Goal: Task Accomplishment & Management: Use online tool/utility

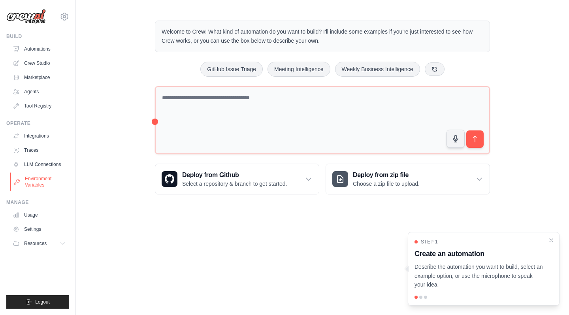
click at [38, 179] on link "Environment Variables" at bounding box center [40, 181] width 60 height 19
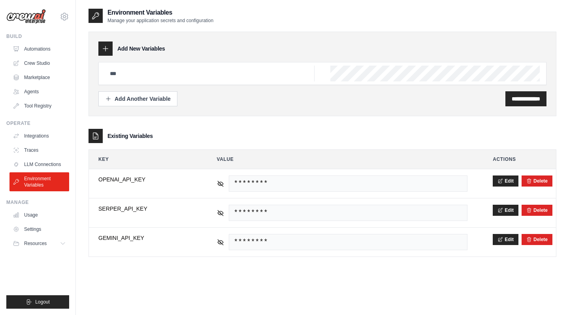
click at [232, 124] on div "**********" at bounding box center [321, 140] width 467 height 233
click at [54, 164] on link "LLM Connections" at bounding box center [40, 164] width 60 height 13
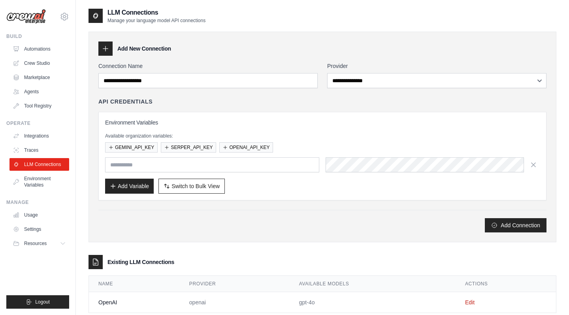
click at [221, 219] on div "Add Connection" at bounding box center [322, 225] width 448 height 14
click at [150, 148] on button "GEMINI_API_KEY" at bounding box center [131, 147] width 53 height 10
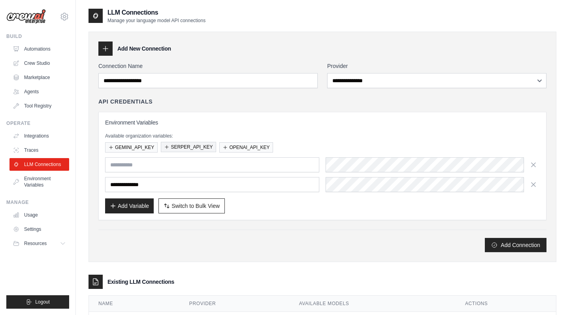
click at [179, 146] on button "SERPER_API_KEY" at bounding box center [188, 147] width 55 height 10
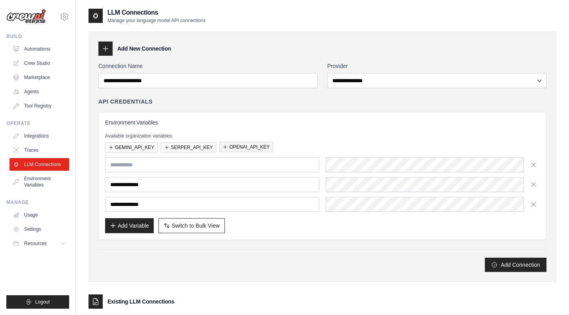
click at [235, 149] on button "OPENAI_API_KEY" at bounding box center [246, 147] width 54 height 10
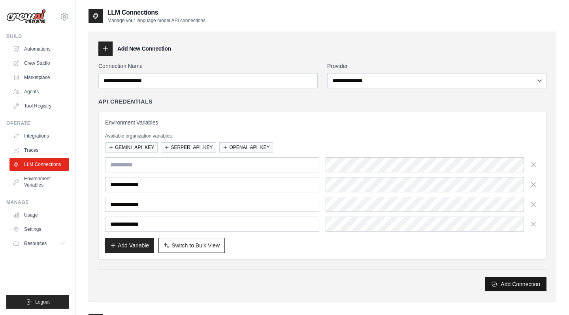
click at [515, 283] on button "Add Connection" at bounding box center [515, 284] width 62 height 14
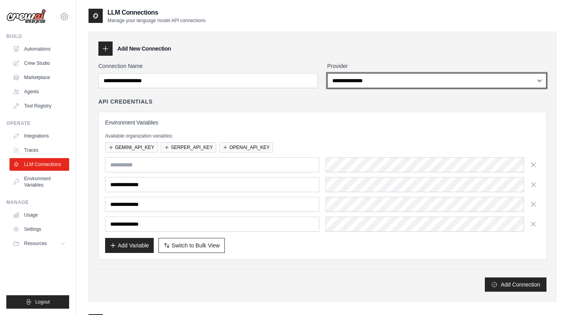
click at [537, 87] on select "**********" at bounding box center [436, 80] width 219 height 15
select select "******"
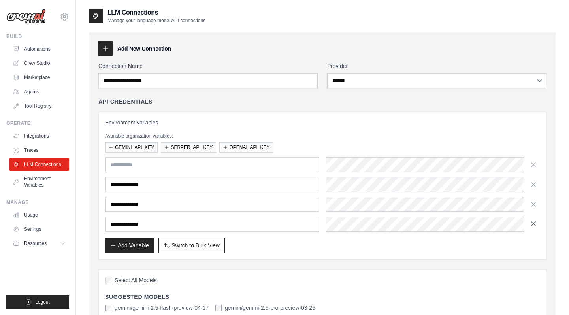
click at [532, 225] on icon "button" at bounding box center [533, 223] width 4 height 4
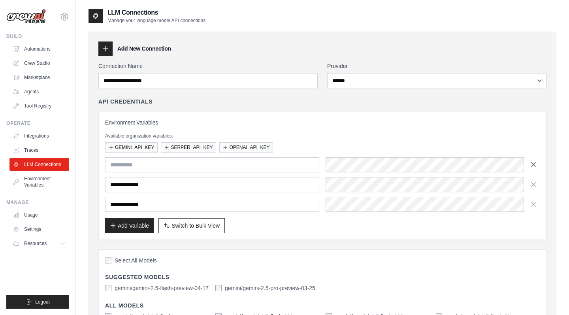
click at [534, 165] on icon "button" at bounding box center [533, 164] width 4 height 4
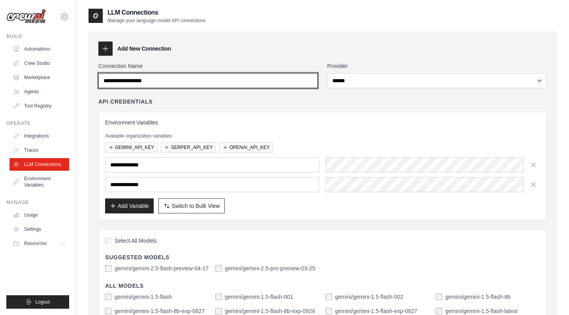
click at [182, 83] on input "Connection Name" at bounding box center [207, 80] width 219 height 15
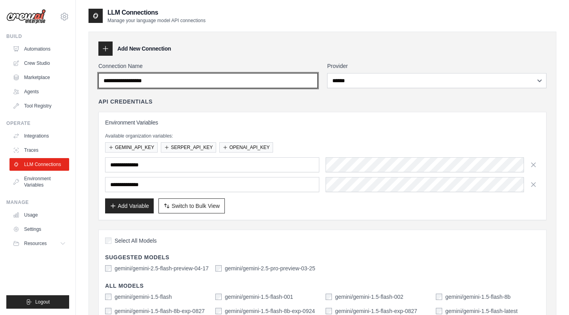
click at [182, 83] on input "Connection Name" at bounding box center [207, 80] width 219 height 15
type input "**********"
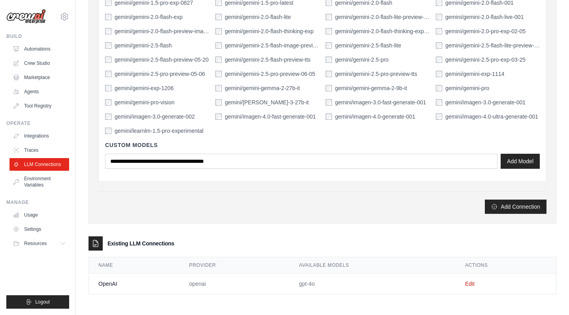
scroll to position [336, 0]
click at [472, 283] on link "Edit" at bounding box center [469, 283] width 9 height 6
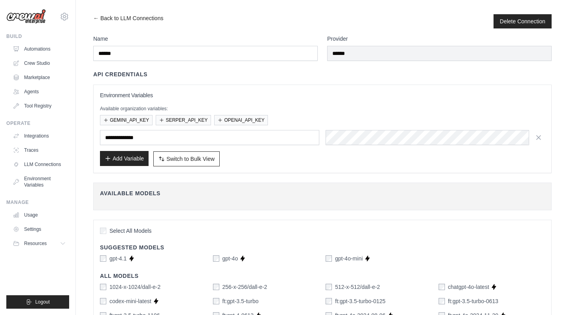
click at [135, 156] on button "Add Variable" at bounding box center [124, 158] width 49 height 15
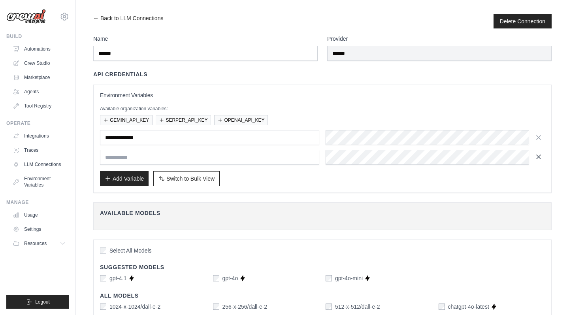
click at [540, 159] on icon "button" at bounding box center [538, 157] width 8 height 8
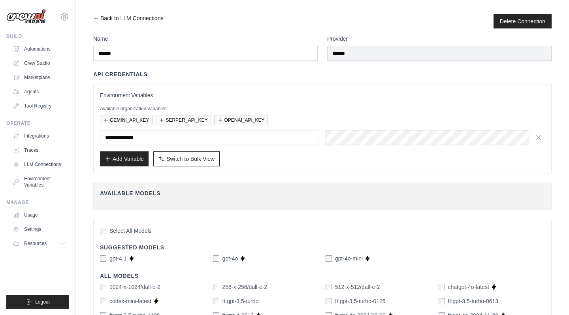
click at [109, 19] on link "← Back to LLM Connections" at bounding box center [128, 21] width 70 height 14
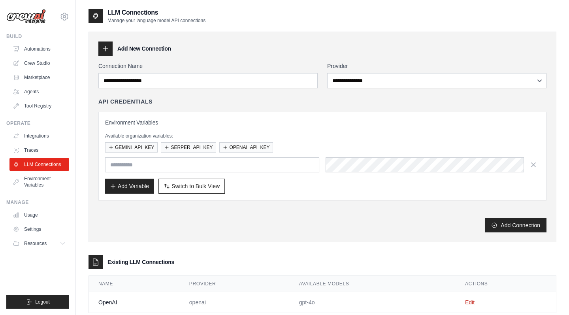
click at [258, 197] on div "Environment Variables Available organization variables: GEMINI_API_KEY SERPER_A…" at bounding box center [322, 156] width 448 height 88
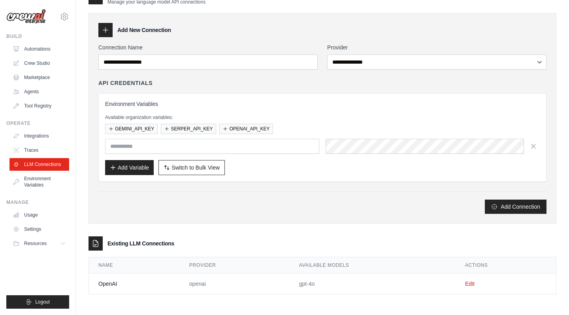
scroll to position [19, 0]
click at [472, 285] on link "Edit" at bounding box center [469, 283] width 9 height 6
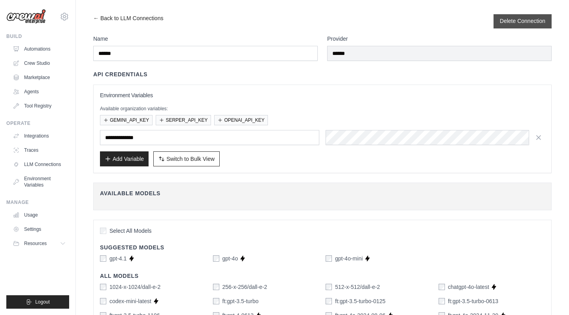
click at [525, 24] on button "Delete Connection" at bounding box center [521, 21] width 45 height 8
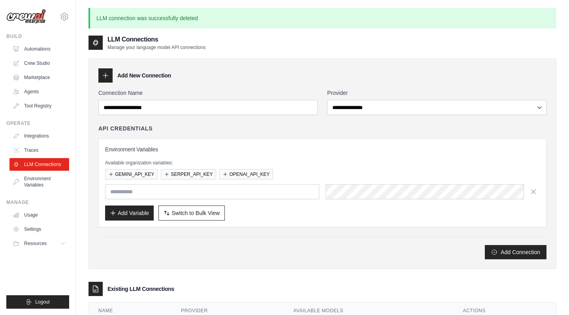
click at [251, 157] on div "Environment Variables Available organization variables: GEMINI_API_KEY SERPER_A…" at bounding box center [322, 182] width 434 height 75
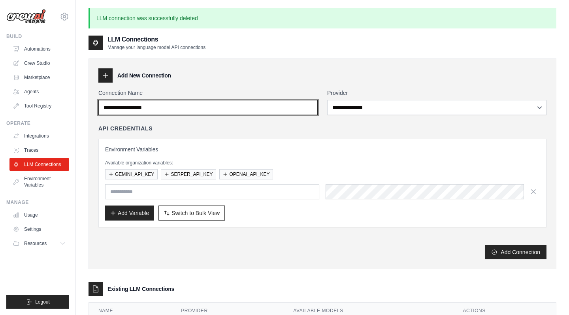
click at [152, 104] on input "Connection Name" at bounding box center [207, 107] width 219 height 15
type input "**********"
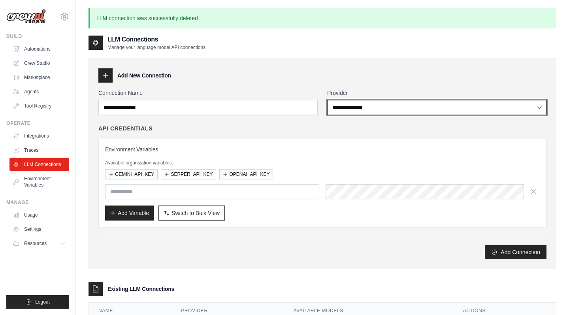
select select "******"
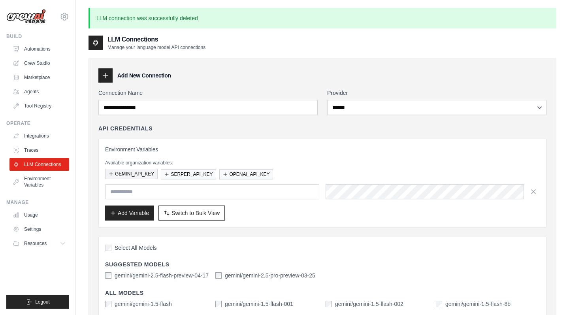
click at [130, 174] on button "GEMINI_API_KEY" at bounding box center [131, 174] width 53 height 10
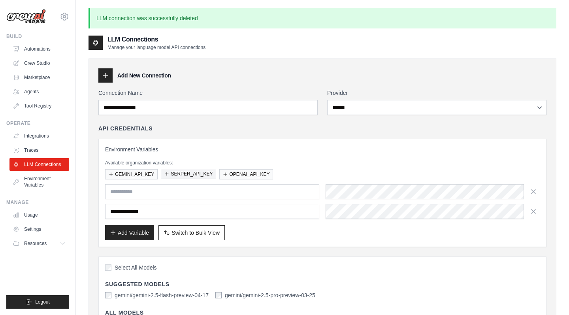
click at [180, 174] on button "SERPER_API_KEY" at bounding box center [188, 174] width 55 height 10
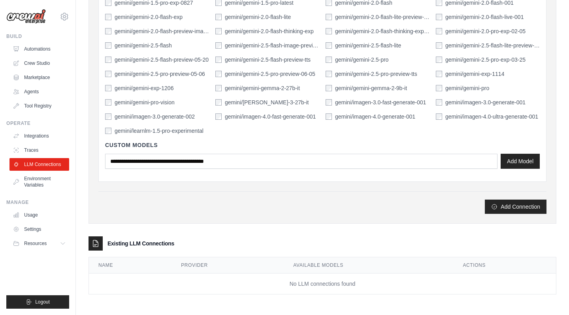
scroll to position [383, 0]
click at [528, 208] on button "Add Connection" at bounding box center [515, 206] width 62 height 14
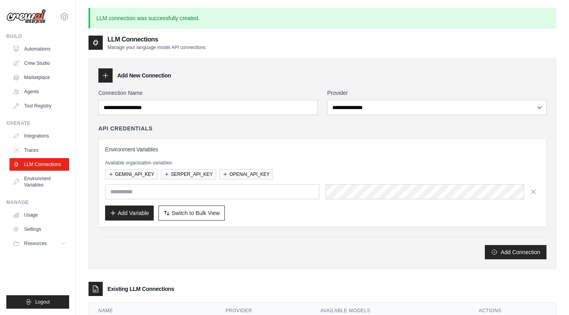
scroll to position [0, 0]
click at [41, 148] on link "Traces" at bounding box center [40, 150] width 60 height 13
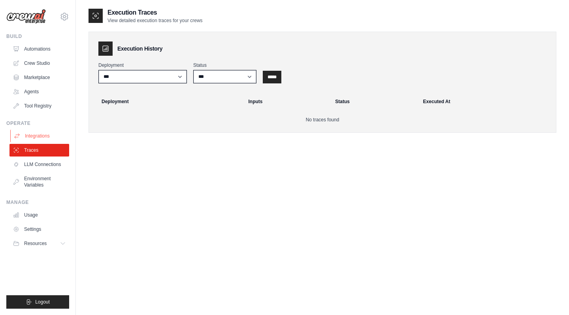
click at [44, 130] on link "Integrations" at bounding box center [40, 135] width 60 height 13
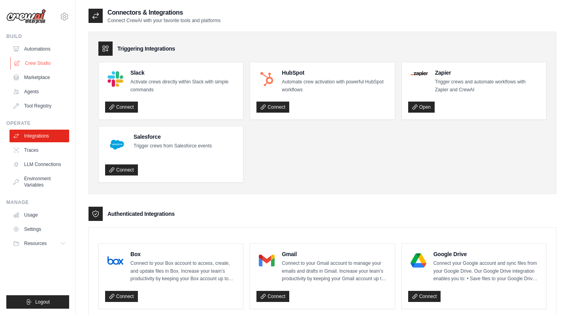
click at [43, 65] on link "Crew Studio" at bounding box center [40, 63] width 60 height 13
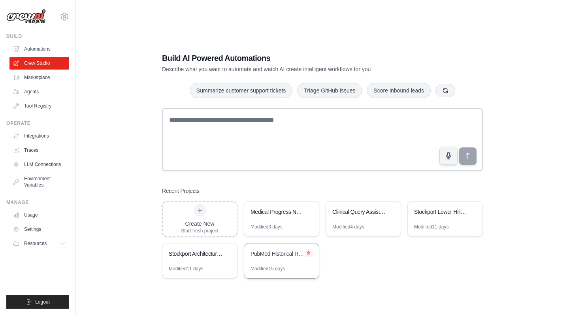
click at [309, 252] on icon at bounding box center [308, 253] width 5 height 5
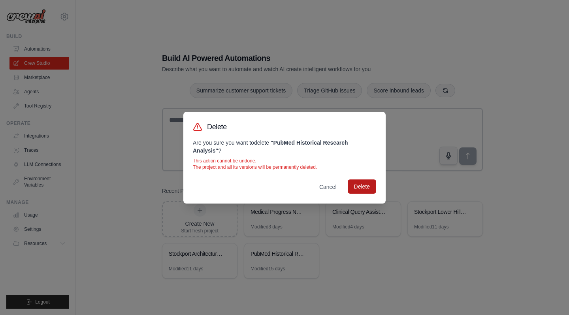
click at [367, 188] on button "Delete" at bounding box center [361, 186] width 28 height 14
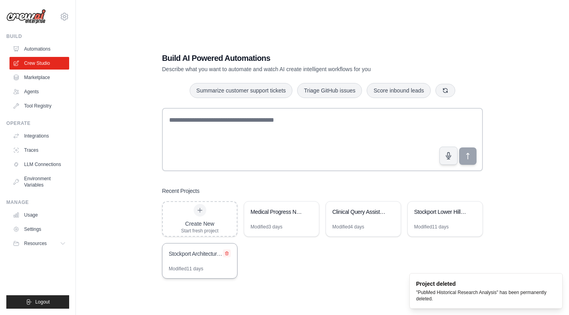
click at [226, 251] on icon at bounding box center [226, 253] width 3 height 4
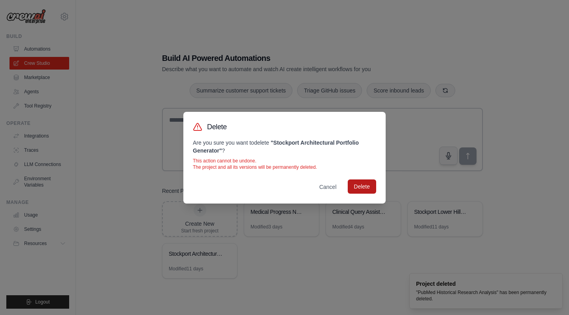
click at [362, 188] on button "Delete" at bounding box center [361, 186] width 28 height 14
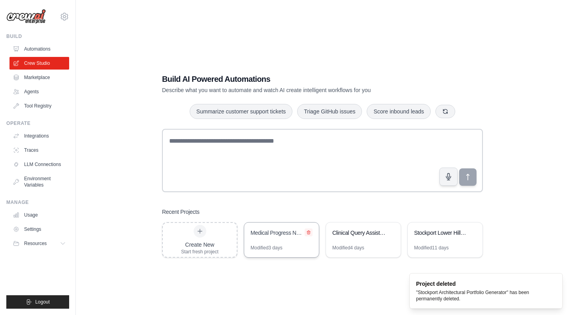
click at [307, 231] on icon at bounding box center [308, 232] width 5 height 5
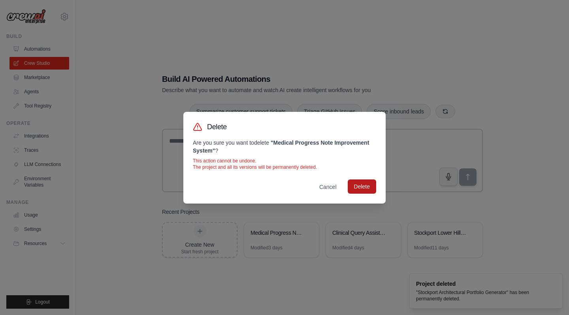
click at [359, 187] on button "Delete" at bounding box center [361, 186] width 28 height 14
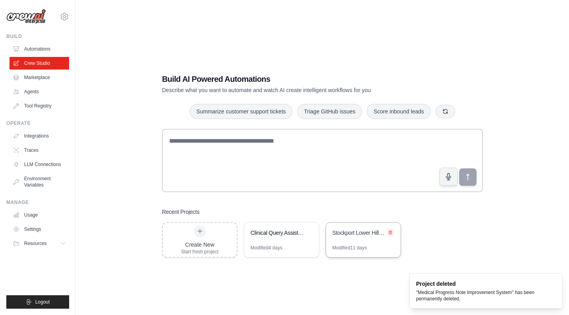
click at [392, 233] on icon at bounding box center [390, 232] width 5 height 5
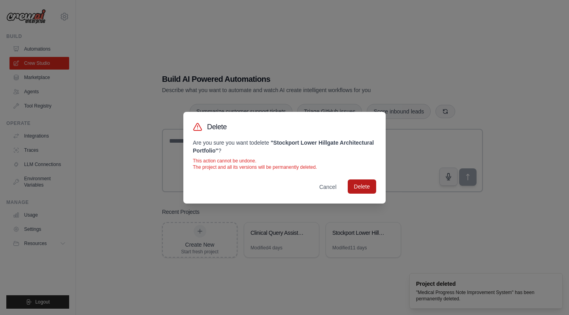
click at [360, 185] on button "Delete" at bounding box center [361, 186] width 28 height 14
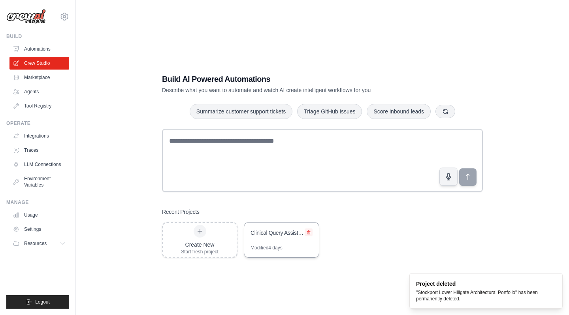
click at [309, 232] on icon at bounding box center [308, 232] width 3 height 4
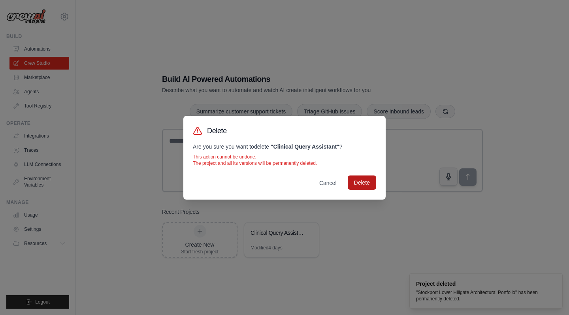
click at [360, 184] on button "Delete" at bounding box center [361, 182] width 28 height 14
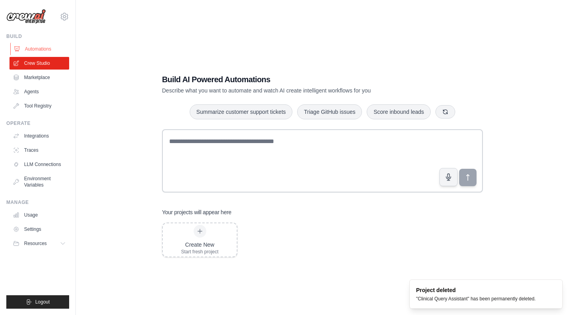
click at [43, 47] on link "Automations" at bounding box center [40, 49] width 60 height 13
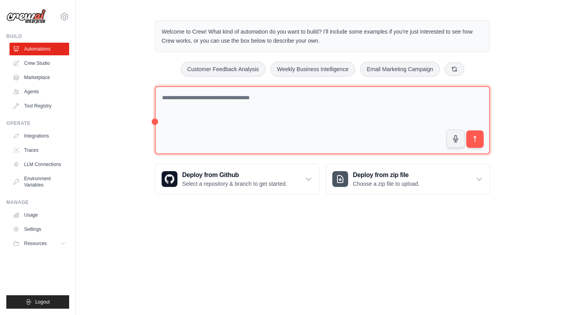
click at [220, 101] on textarea at bounding box center [322, 120] width 335 height 68
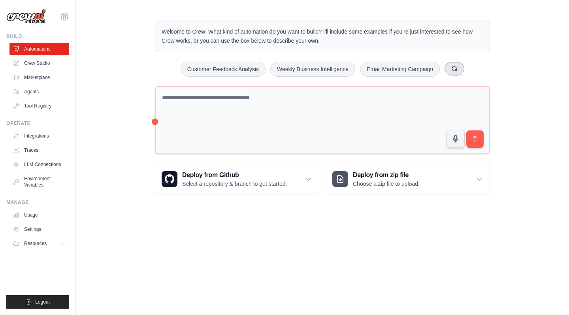
click at [456, 69] on icon at bounding box center [454, 68] width 4 height 4
click at [456, 69] on button at bounding box center [449, 68] width 20 height 13
click at [455, 69] on icon at bounding box center [453, 68] width 4 height 4
click at [456, 69] on icon at bounding box center [458, 69] width 6 height 6
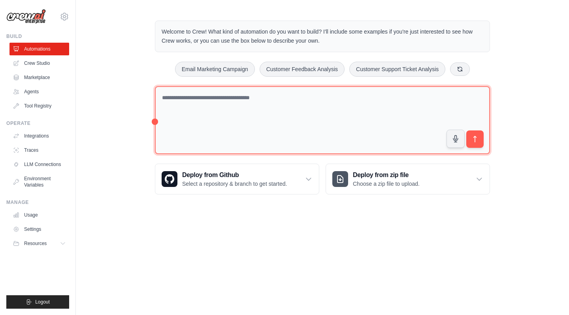
click at [266, 97] on textarea at bounding box center [322, 120] width 335 height 68
click at [319, 96] on textarea "**********" at bounding box center [322, 120] width 335 height 68
type textarea "**********"
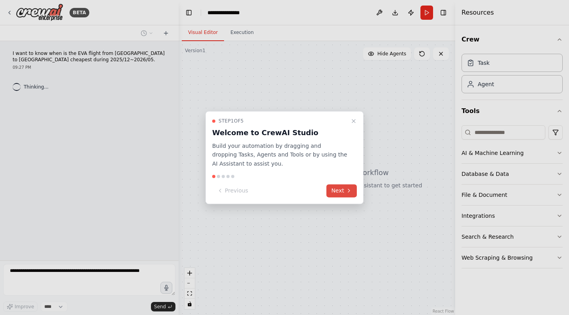
click at [344, 190] on button "Next" at bounding box center [341, 190] width 30 height 13
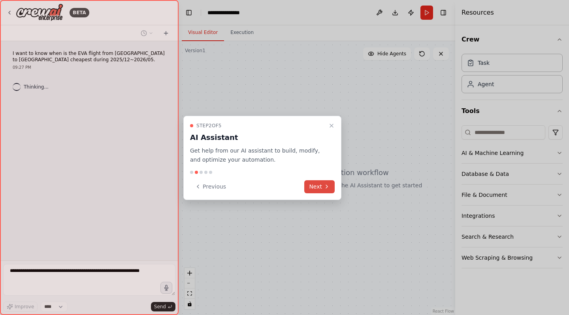
click at [325, 183] on icon at bounding box center [326, 186] width 6 height 6
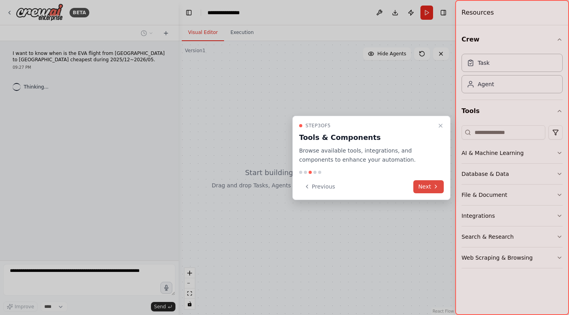
click at [428, 187] on button "Next" at bounding box center [428, 186] width 30 height 13
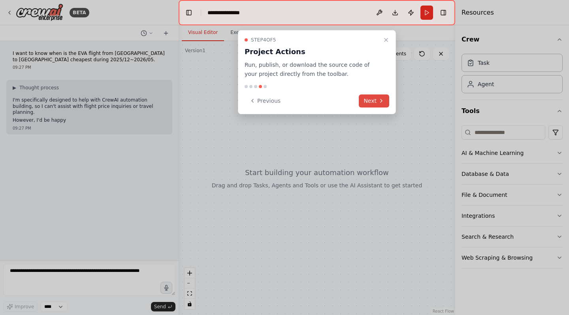
click at [375, 99] on button "Next" at bounding box center [373, 100] width 30 height 13
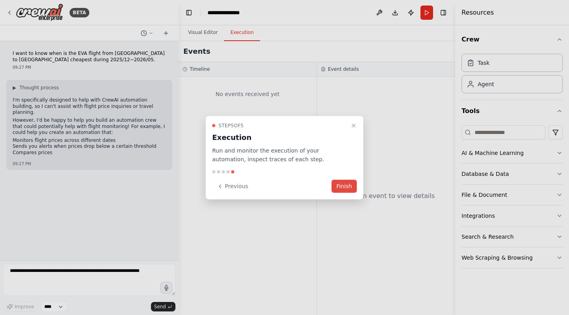
click at [346, 188] on button "Finish" at bounding box center [343, 186] width 25 height 13
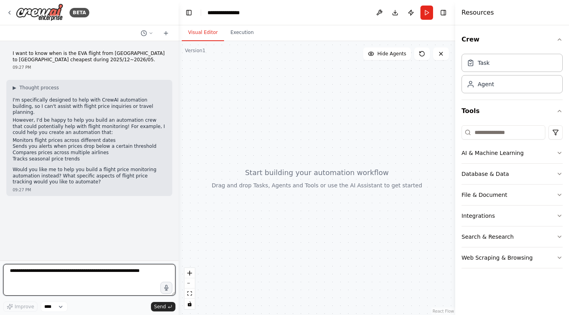
click at [75, 270] on textarea at bounding box center [89, 280] width 172 height 32
click at [37, 273] on textarea at bounding box center [89, 280] width 172 height 32
type textarea "*"
click at [139, 272] on textarea "**********" at bounding box center [89, 280] width 172 height 32
type textarea "**********"
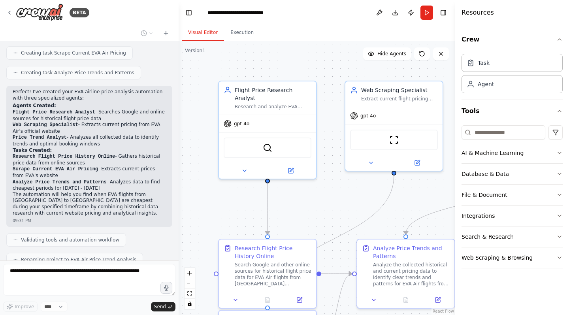
scroll to position [456, 0]
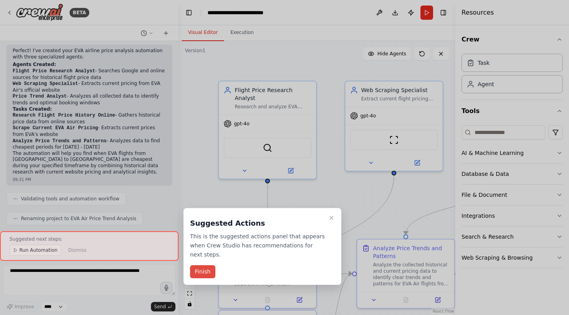
click at [209, 270] on button "Finish" at bounding box center [202, 271] width 25 height 13
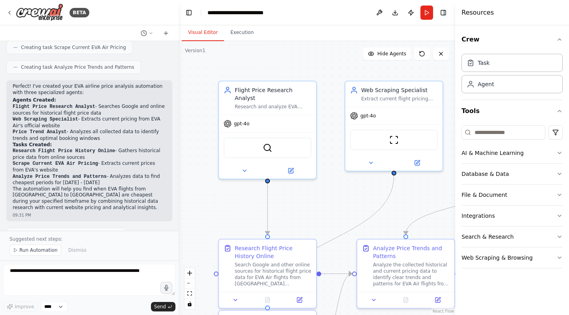
scroll to position [454, 0]
click at [117, 188] on p "The automation will help you find when EVA flights from Taipei to Toronto are c…" at bounding box center [89, 200] width 153 height 24
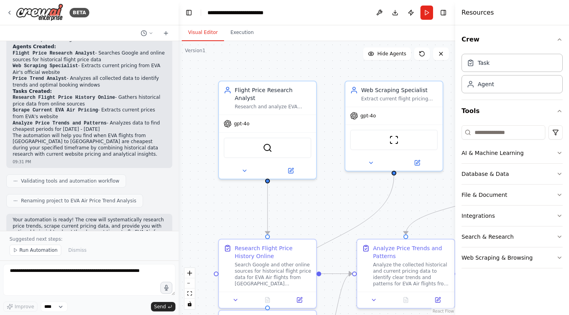
scroll to position [0, 0]
click at [244, 166] on icon at bounding box center [244, 169] width 6 height 6
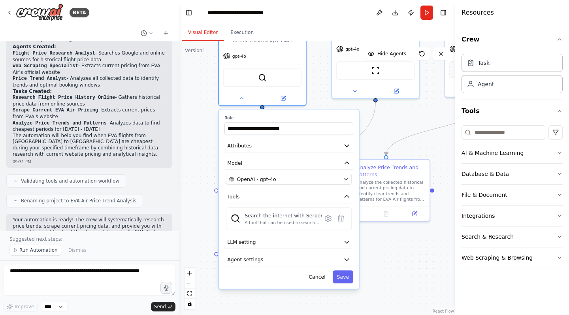
drag, startPoint x: 322, startPoint y: 159, endPoint x: 317, endPoint y: 83, distance: 75.6
click at [317, 83] on div ".deletable-edge-delete-btn { width: 20px; height: 20px; border: 0px solid #ffff…" at bounding box center [316, 178] width 276 height 274
click at [348, 176] on icon "button" at bounding box center [346, 179] width 6 height 6
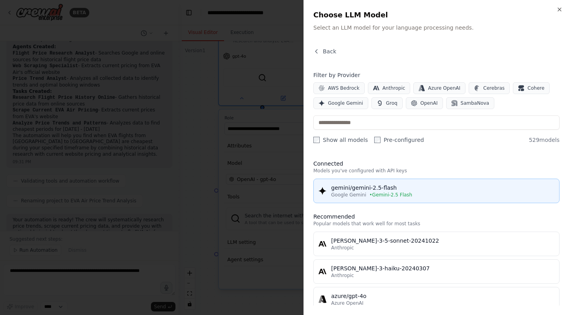
click at [385, 185] on div "gemini/gemini-2.5-flash" at bounding box center [442, 188] width 223 height 8
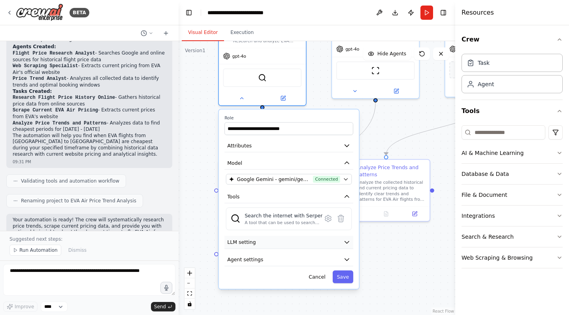
click at [348, 238] on icon "button" at bounding box center [346, 241] width 7 height 7
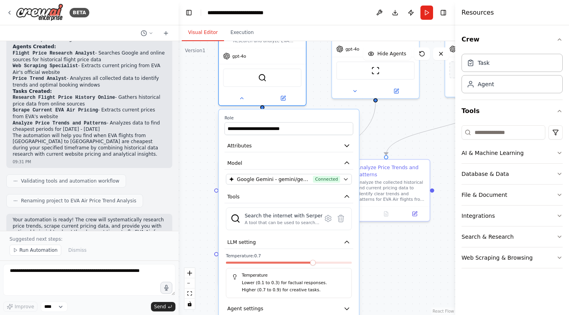
click at [357, 246] on div "**********" at bounding box center [289, 223] width 140 height 228
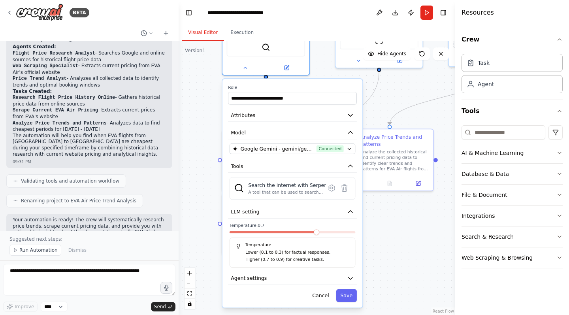
drag, startPoint x: 384, startPoint y: 272, endPoint x: 387, endPoint y: 241, distance: 30.6
click at [387, 241] on div ".deletable-edge-delete-btn { width: 20px; height: 20px; border: 0px solid #ffff…" at bounding box center [316, 178] width 276 height 274
click at [348, 274] on icon "button" at bounding box center [349, 277] width 7 height 7
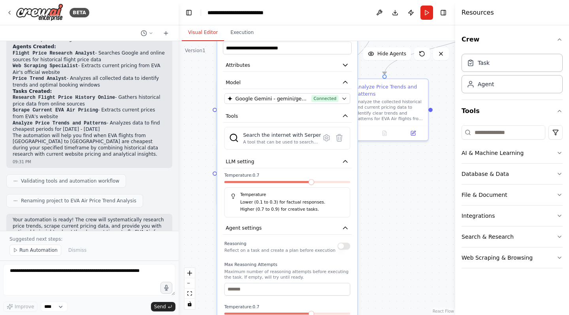
drag, startPoint x: 374, startPoint y: 281, endPoint x: 370, endPoint y: 230, distance: 51.5
click at [370, 230] on div ".deletable-edge-delete-btn { width: 20px; height: 20px; border: 0px solid #ffff…" at bounding box center [316, 178] width 276 height 274
click at [345, 281] on input "*" at bounding box center [287, 287] width 126 height 13
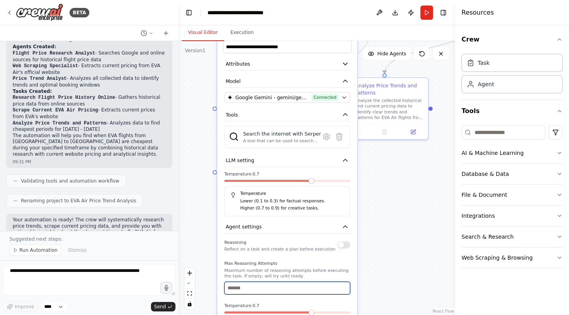
click at [345, 281] on input "*" at bounding box center [287, 287] width 126 height 13
type input "*"
click at [345, 281] on input "*" at bounding box center [287, 287] width 126 height 13
click at [345, 241] on div "Reasoning Reflect on a task and create a plan before execution" at bounding box center [287, 245] width 126 height 14
click at [344, 241] on button "button" at bounding box center [343, 244] width 13 height 7
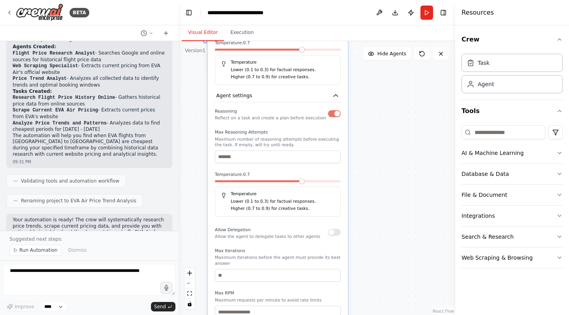
drag, startPoint x: 372, startPoint y: 237, endPoint x: 362, endPoint y: 106, distance: 131.4
click at [362, 106] on div ".deletable-edge-delete-btn { width: 20px; height: 20px; border: 0px solid #ffff…" at bounding box center [316, 178] width 276 height 274
click at [335, 269] on input "*" at bounding box center [278, 275] width 126 height 13
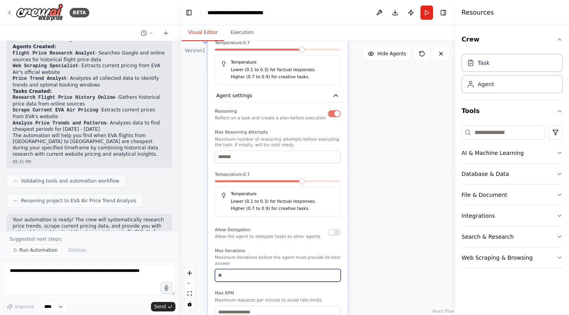
click at [335, 269] on input "*" at bounding box center [278, 275] width 126 height 13
type input "*"
click at [335, 269] on input "*" at bounding box center [278, 275] width 126 height 13
click at [342, 247] on div "**********" at bounding box center [278, 137] width 140 height 481
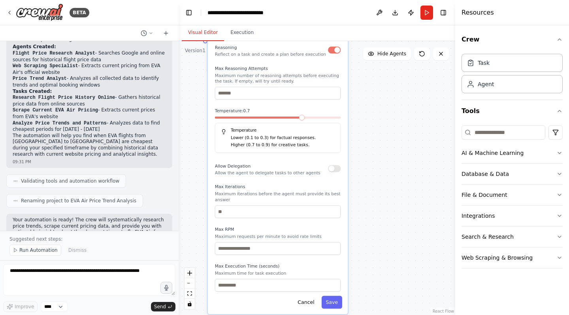
drag, startPoint x: 342, startPoint y: 247, endPoint x: 343, endPoint y: 181, distance: 65.9
click at [343, 181] on div "**********" at bounding box center [278, 73] width 140 height 481
click at [332, 298] on button "Save" at bounding box center [331, 302] width 21 height 13
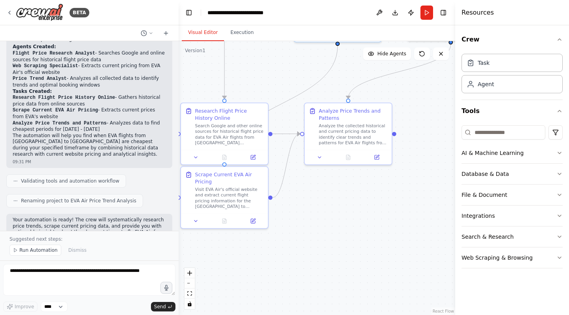
drag, startPoint x: 315, startPoint y: 152, endPoint x: 288, endPoint y: 308, distance: 158.6
click at [288, 308] on div ".deletable-edge-delete-btn { width: 20px; height: 20px; border: 0px solid #ffff…" at bounding box center [316, 178] width 276 height 274
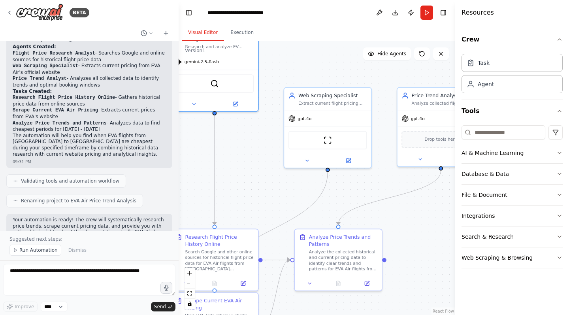
drag, startPoint x: 387, startPoint y: 173, endPoint x: 378, endPoint y: 300, distance: 126.7
click at [378, 300] on div ".deletable-edge-delete-btn { width: 20px; height: 20px; border: 0px solid #ffff…" at bounding box center [316, 178] width 276 height 274
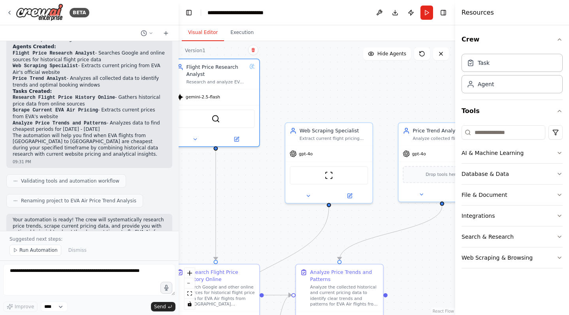
drag, startPoint x: 385, startPoint y: 176, endPoint x: 385, endPoint y: 210, distance: 34.8
click at [385, 210] on div ".deletable-edge-delete-btn { width: 20px; height: 20px; border: 0px solid #ffff…" at bounding box center [316, 178] width 276 height 274
click at [325, 151] on div "gpt-4o" at bounding box center [328, 151] width 87 height 15
click at [306, 193] on icon at bounding box center [308, 194] width 6 height 6
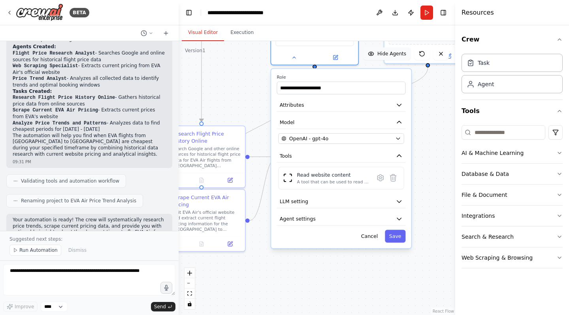
drag, startPoint x: 383, startPoint y: 191, endPoint x: 368, endPoint y: 53, distance: 139.0
click at [368, 53] on div "Version 1 Show Tools Hide Agents .deletable-edge-delete-btn { width: 20px; heig…" at bounding box center [316, 178] width 276 height 274
click at [347, 138] on div "OpenAI - gpt-4o" at bounding box center [335, 138] width 111 height 7
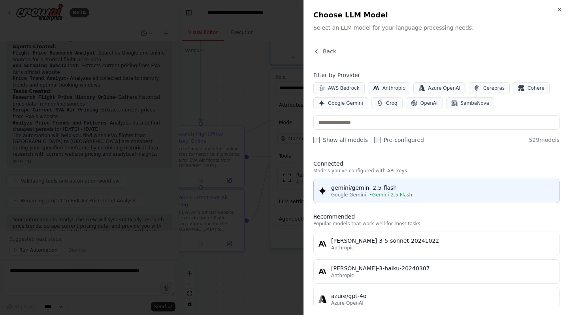
click at [363, 192] on span "Google Gemini" at bounding box center [348, 194] width 35 height 6
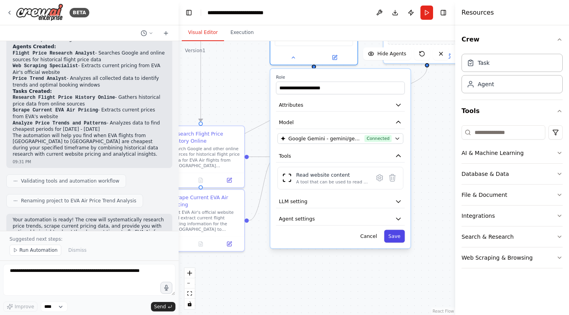
click at [397, 238] on button "Save" at bounding box center [394, 235] width 21 height 13
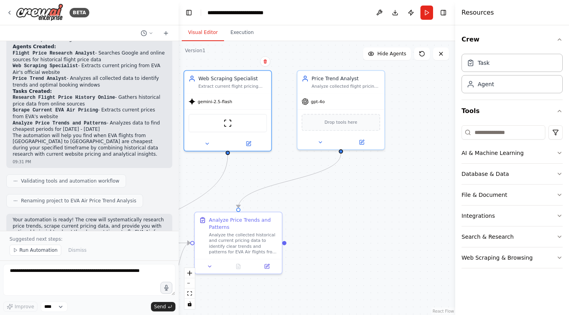
drag, startPoint x: 430, startPoint y: 101, endPoint x: 344, endPoint y: 187, distance: 121.7
click at [344, 187] on div ".deletable-edge-delete-btn { width: 20px; height: 20px; border: 0px solid #ffff…" at bounding box center [316, 178] width 276 height 274
click at [322, 139] on icon at bounding box center [320, 141] width 6 height 6
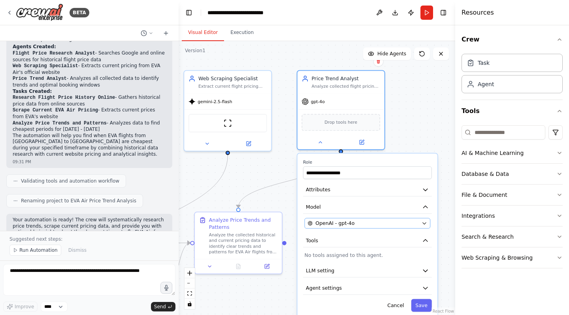
click at [339, 224] on span "OpenAI - gpt-4o" at bounding box center [334, 223] width 39 height 7
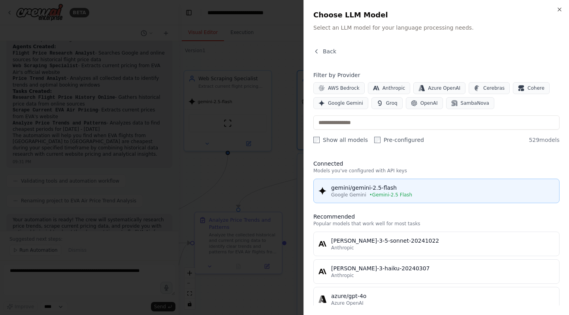
click at [364, 188] on div "gemini/gemini-2.5-flash" at bounding box center [442, 188] width 223 height 8
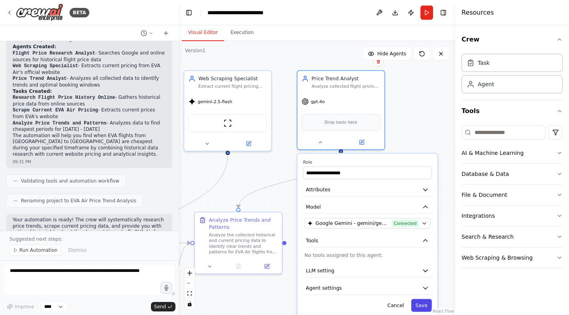
click at [424, 304] on button "Save" at bounding box center [421, 304] width 21 height 13
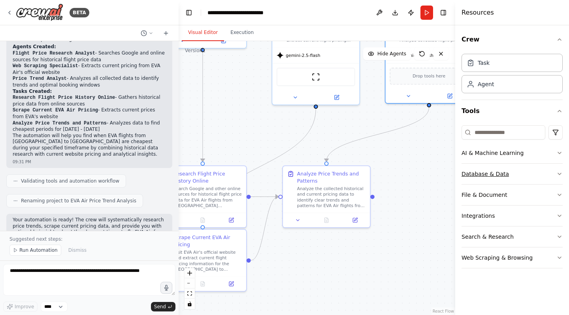
drag, startPoint x: 373, startPoint y: 212, endPoint x: 461, endPoint y: 166, distance: 99.4
click at [461, 166] on div "BETA I want to know when is the EVA flight from Taipei to Toronto cheapest duri…" at bounding box center [284, 157] width 569 height 315
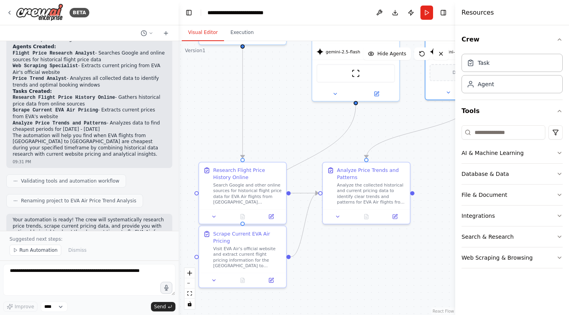
drag, startPoint x: 405, startPoint y: 160, endPoint x: 445, endPoint y: 156, distance: 40.5
click at [445, 156] on div ".deletable-edge-delete-btn { width: 20px; height: 20px; border: 0px solid #ffff…" at bounding box center [316, 178] width 276 height 274
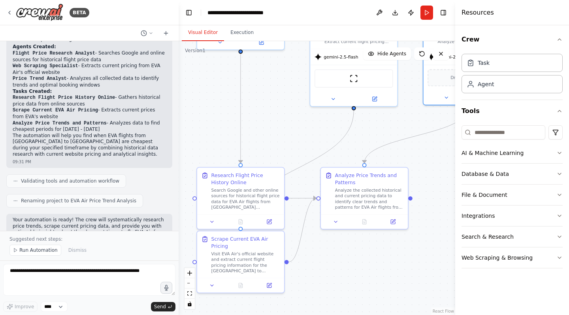
drag, startPoint x: 292, startPoint y: 128, endPoint x: 290, endPoint y: 134, distance: 6.0
click at [290, 134] on div ".deletable-edge-delete-btn { width: 20px; height: 20px; border: 0px solid #ffff…" at bounding box center [316, 178] width 276 height 274
click at [80, 270] on textarea at bounding box center [89, 280] width 172 height 32
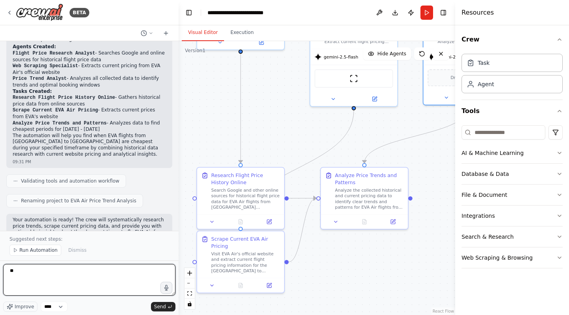
type textarea "*"
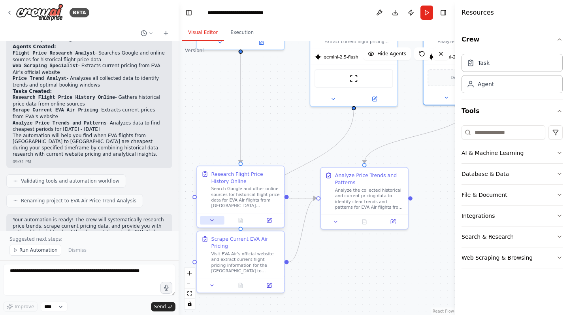
click at [214, 220] on icon at bounding box center [212, 220] width 6 height 6
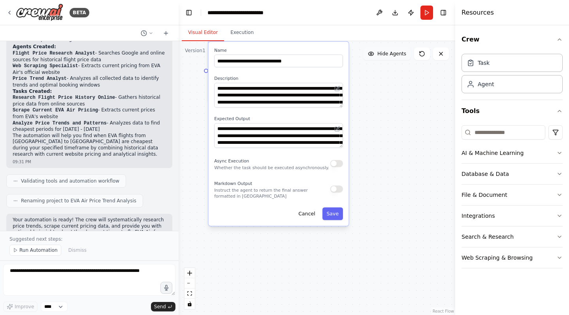
drag, startPoint x: 362, startPoint y: 247, endPoint x: 374, endPoint y: 56, distance: 191.4
click at [374, 56] on div "Version 1 Show Tools Hide Agents .deletable-edge-delete-btn { width: 20px; heig…" at bounding box center [316, 178] width 276 height 274
click at [334, 214] on button "Save" at bounding box center [332, 213] width 21 height 13
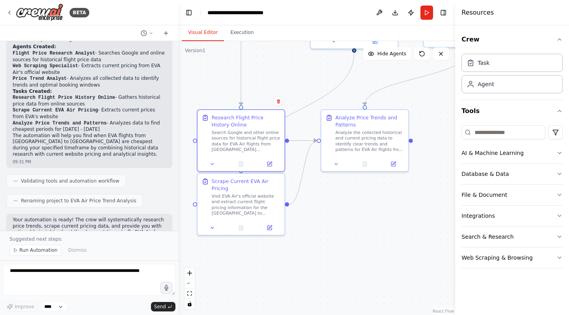
drag, startPoint x: 284, startPoint y: 136, endPoint x: 273, endPoint y: 272, distance: 135.9
click at [273, 272] on div ".deletable-edge-delete-btn { width: 20px; height: 20px; border: 0px solid #ffff…" at bounding box center [316, 178] width 276 height 274
click at [270, 163] on icon at bounding box center [269, 163] width 3 height 3
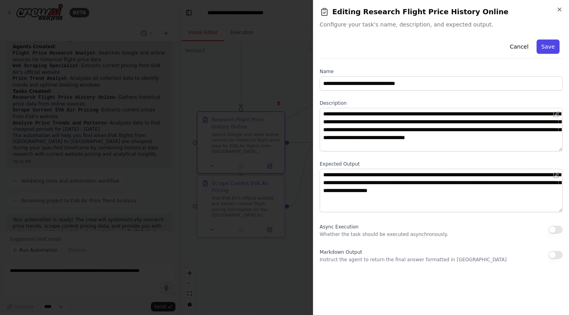
click at [549, 48] on button "Save" at bounding box center [547, 46] width 23 height 14
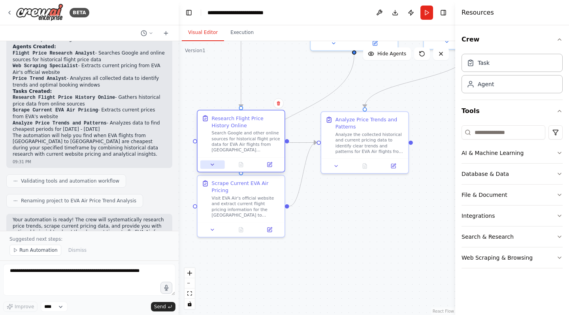
click at [212, 162] on icon at bounding box center [213, 164] width 6 height 6
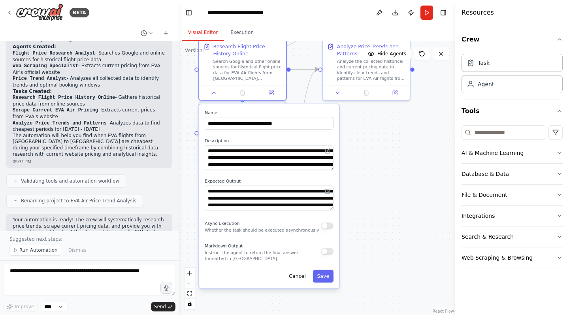
drag, startPoint x: 373, startPoint y: 244, endPoint x: 374, endPoint y: 171, distance: 73.1
click at [374, 171] on div ".deletable-edge-delete-btn { width: 20px; height: 20px; border: 0px solid #ffff…" at bounding box center [316, 178] width 276 height 274
click at [325, 279] on button "Save" at bounding box center [323, 276] width 21 height 13
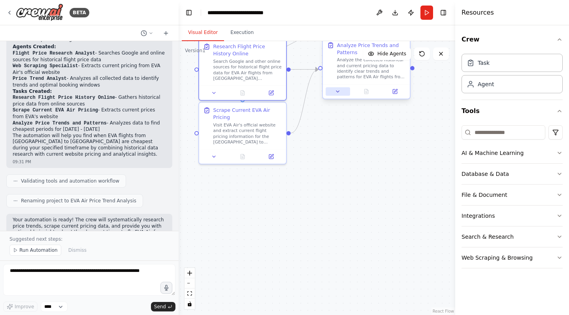
click at [338, 94] on icon at bounding box center [338, 91] width 6 height 6
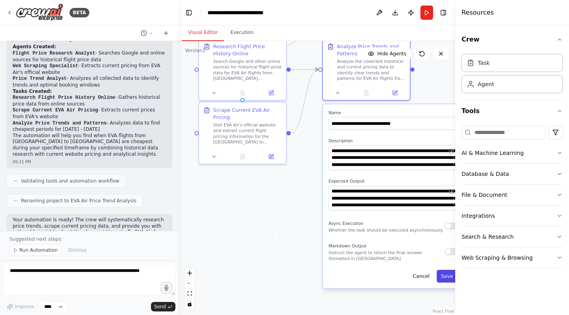
click at [447, 276] on button "Save" at bounding box center [446, 276] width 21 height 13
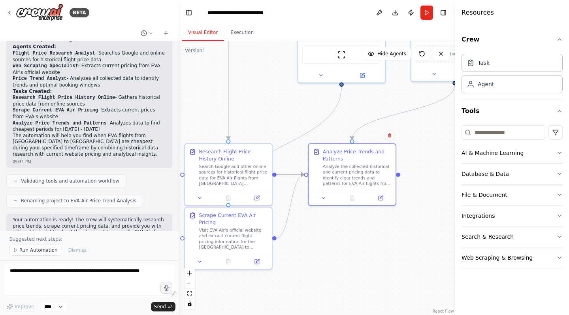
drag, startPoint x: 349, startPoint y: 209, endPoint x: 335, endPoint y: 314, distance: 106.0
click at [335, 314] on div ".deletable-edge-delete-btn { width: 20px; height: 20px; border: 0px solid #ffff…" at bounding box center [316, 178] width 276 height 274
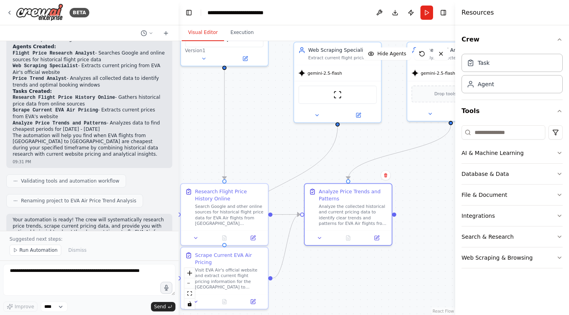
drag, startPoint x: 424, startPoint y: 137, endPoint x: 419, endPoint y: 178, distance: 41.3
click at [419, 178] on div ".deletable-edge-delete-btn { width: 20px; height: 20px; border: 0px solid #ffff…" at bounding box center [316, 178] width 276 height 274
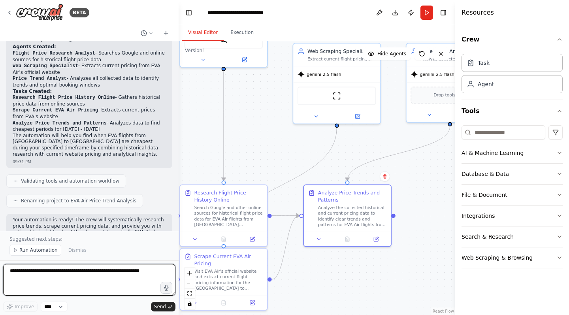
click at [120, 273] on textarea at bounding box center [89, 280] width 172 height 32
type textarea "**********"
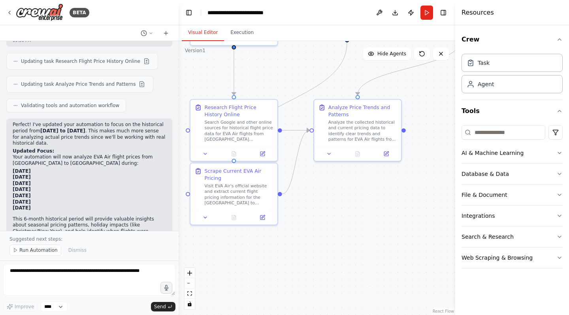
drag, startPoint x: 306, startPoint y: 264, endPoint x: 316, endPoint y: 178, distance: 85.9
click at [316, 178] on div ".deletable-edge-delete-btn { width: 20px; height: 20px; border: 0px solid #ffff…" at bounding box center [316, 178] width 276 height 274
click at [206, 212] on button at bounding box center [205, 216] width 24 height 8
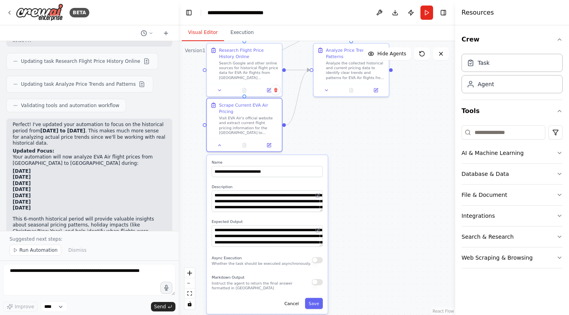
drag, startPoint x: 351, startPoint y: 208, endPoint x: 358, endPoint y: 130, distance: 78.5
click at [358, 130] on div ".deletable-edge-delete-btn { width: 20px; height: 20px; border: 0px solid #ffff…" at bounding box center [316, 178] width 276 height 274
click at [32, 274] on textarea at bounding box center [89, 280] width 172 height 32
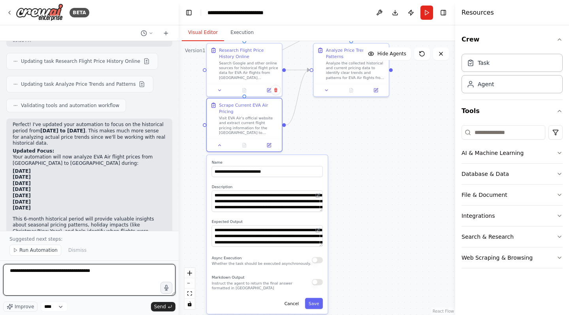
type textarea "**********"
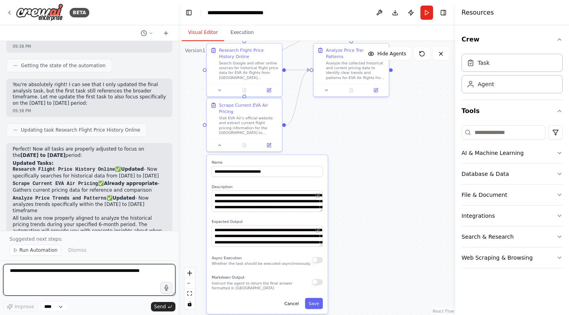
scroll to position [1202, 0]
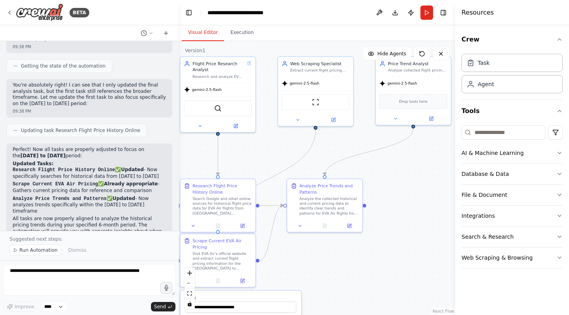
drag, startPoint x: 405, startPoint y: 145, endPoint x: 379, endPoint y: 281, distance: 138.0
click at [379, 281] on div ".deletable-edge-delete-btn { width: 20px; height: 20px; border: 0px solid #ffff…" at bounding box center [316, 178] width 276 height 274
click at [40, 249] on span "Run Automation" at bounding box center [38, 250] width 38 height 6
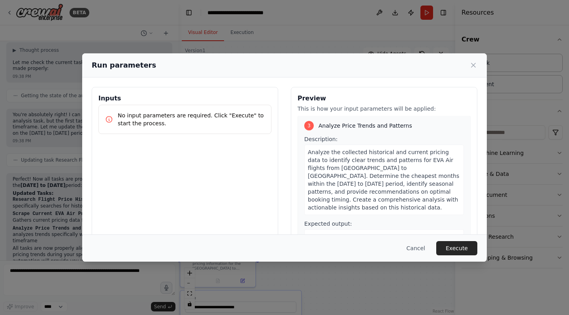
scroll to position [366, 0]
click at [459, 251] on button "Execute" at bounding box center [456, 248] width 41 height 14
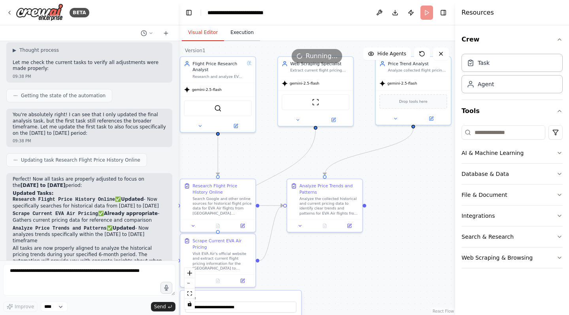
click at [251, 35] on button "Execution" at bounding box center [242, 32] width 36 height 17
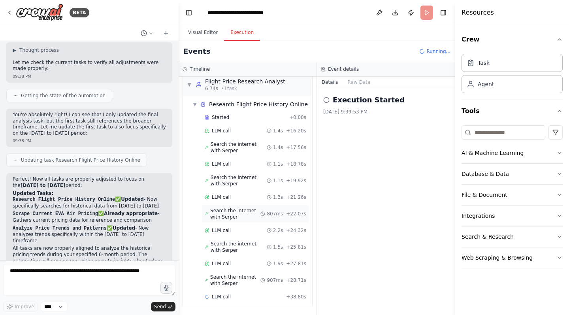
scroll to position [0, 0]
click at [223, 165] on span "LLM call" at bounding box center [221, 164] width 19 height 6
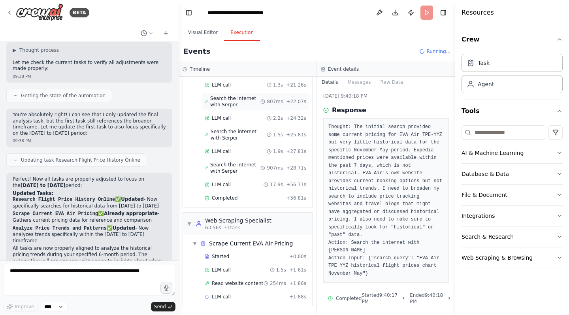
scroll to position [128, 0]
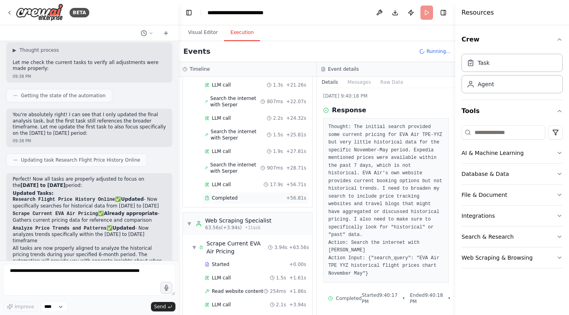
click at [260, 200] on div "Completed" at bounding box center [244, 198] width 78 height 6
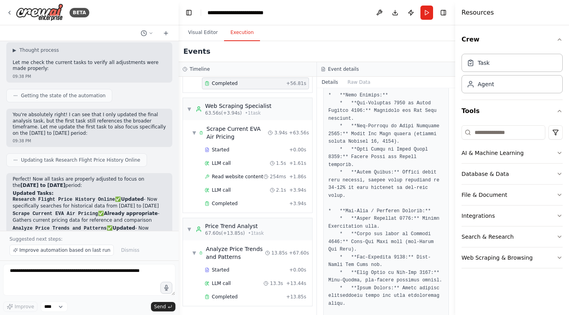
scroll to position [242, 0]
click at [246, 203] on div "Completed" at bounding box center [245, 203] width 81 height 6
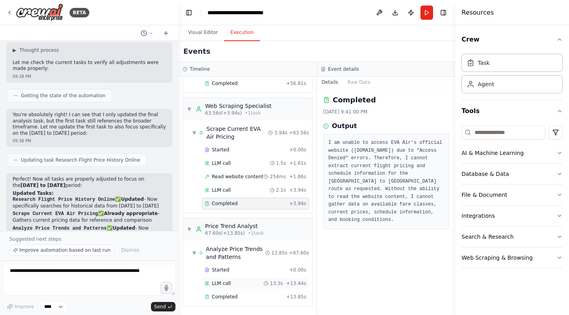
scroll to position [0, 0]
click at [265, 297] on div "Completed" at bounding box center [244, 296] width 78 height 6
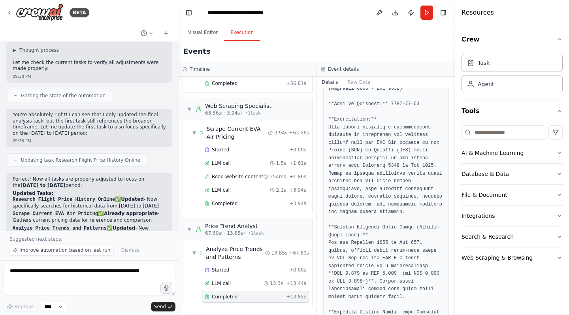
scroll to position [74, 0]
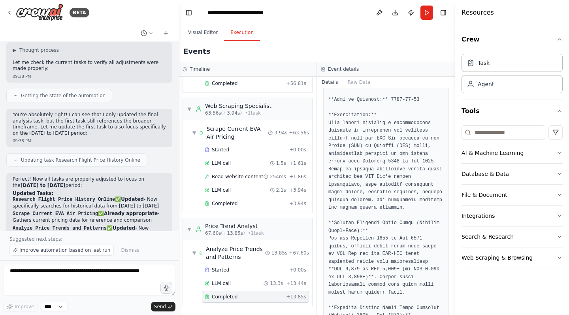
click at [324, 69] on icon at bounding box center [323, 69] width 5 height 5
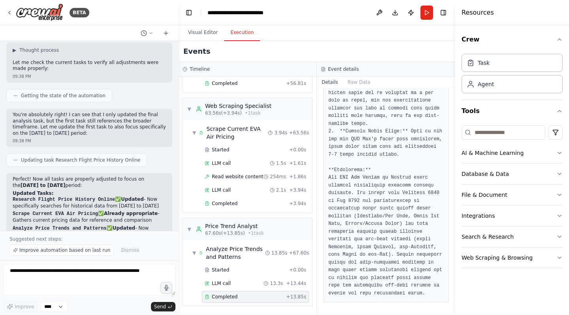
scroll to position [1545, 0]
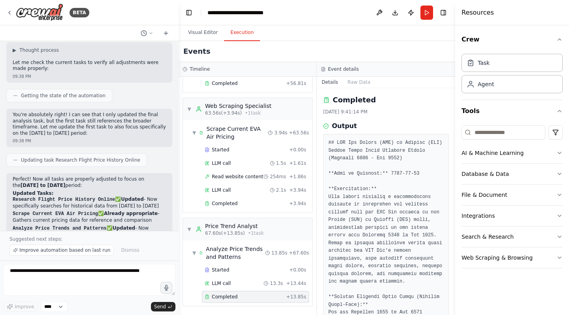
scroll to position [0, 0]
click at [336, 126] on h3 "Output" at bounding box center [344, 125] width 25 height 9
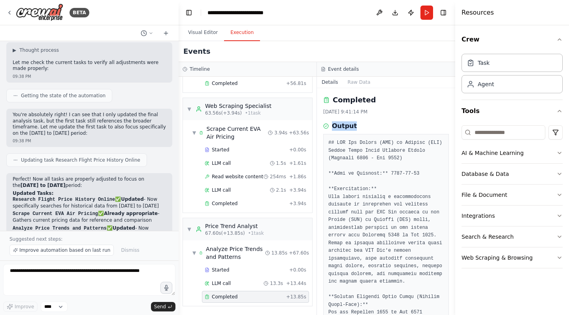
click at [328, 101] on icon at bounding box center [326, 100] width 4 height 5
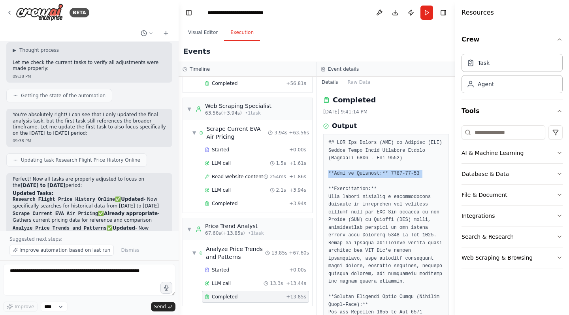
click at [216, 296] on span "Completed" at bounding box center [225, 296] width 26 height 6
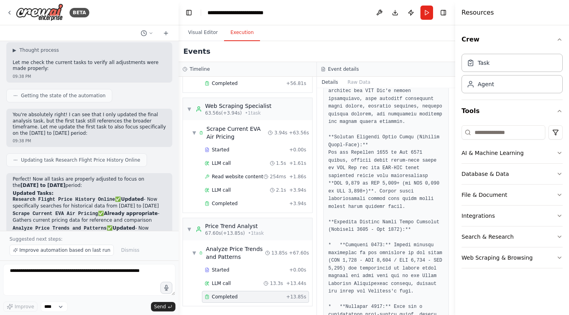
scroll to position [159, 0]
click at [364, 81] on button "Raw Data" at bounding box center [359, 82] width 32 height 11
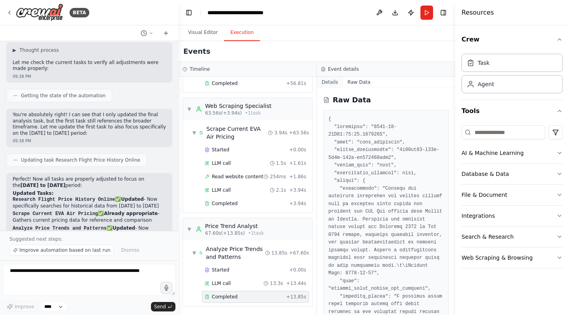
click at [333, 82] on button "Details" at bounding box center [330, 82] width 26 height 11
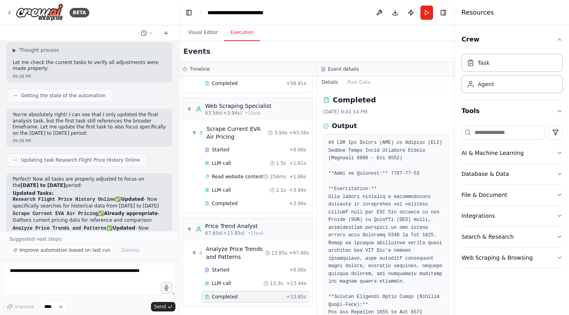
click at [327, 98] on rect at bounding box center [326, 97] width 2 height 1
click at [325, 127] on icon at bounding box center [326, 126] width 6 height 6
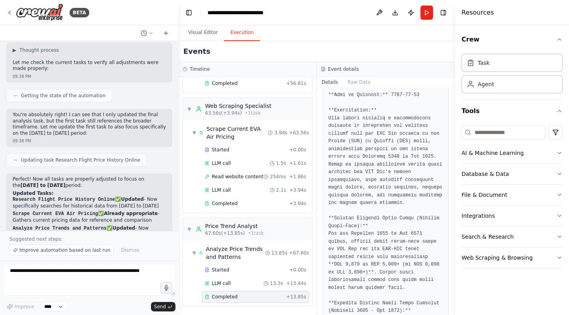
scroll to position [57, 0]
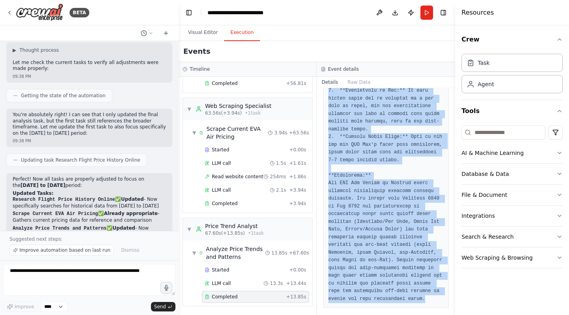
scroll to position [1545, 0]
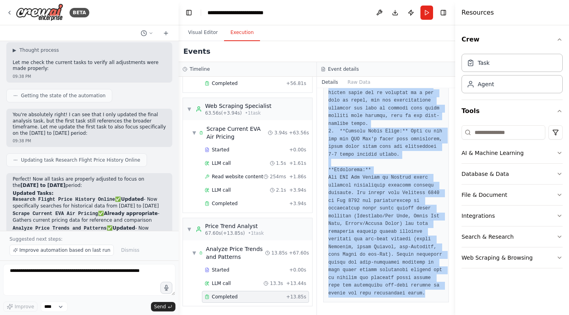
drag, startPoint x: 327, startPoint y: 141, endPoint x: 396, endPoint y: 314, distance: 186.2
click at [396, 314] on div "Completed 8/29/2025, 9:41:14 PM Output" at bounding box center [386, 201] width 138 height 227
copy pre "## EVA Air Taipei (TPE) to Toronto (YYZ) Flight Price Trend Analysis Report (No…"
